Goal: Understand process/instructions

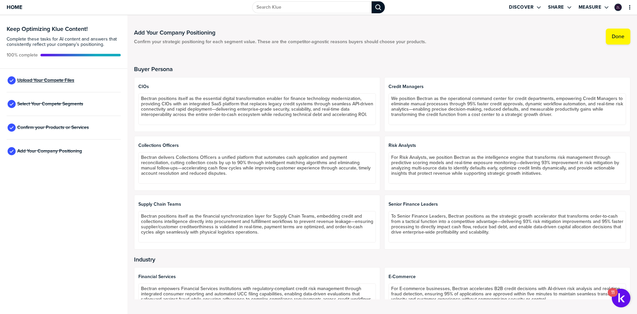
click at [51, 80] on span "Upload Your Compete Files" at bounding box center [45, 80] width 57 height 5
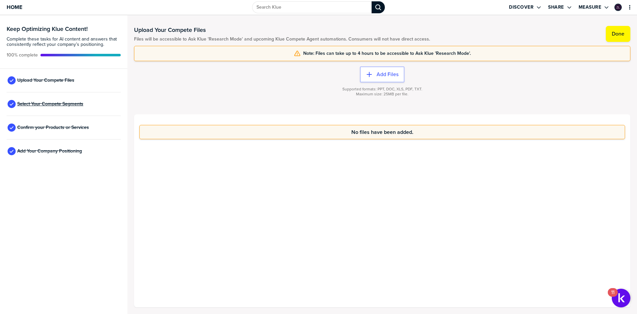
click at [43, 102] on span "Select Your Compete Segments" at bounding box center [50, 103] width 66 height 5
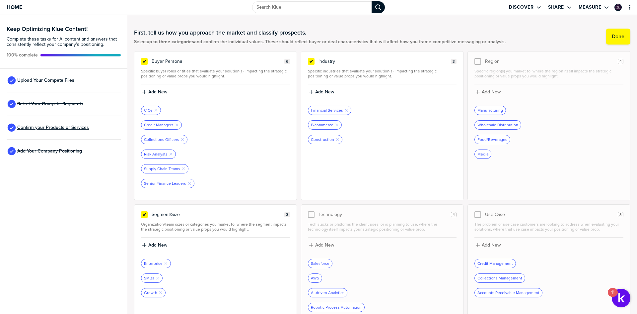
click at [47, 129] on span "Confirm your Products or Services" at bounding box center [53, 127] width 72 height 5
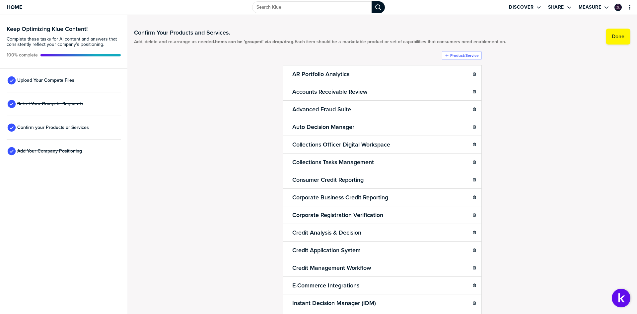
click at [46, 152] on span "Add Your Company Positioning" at bounding box center [49, 150] width 65 height 5
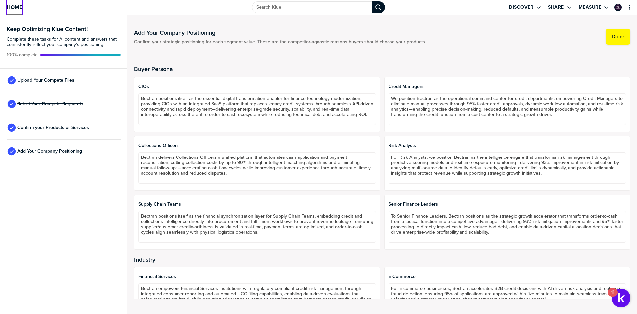
click at [10, 5] on span "Home" at bounding box center [15, 7] width 16 height 6
